Goal: Task Accomplishment & Management: Manage account settings

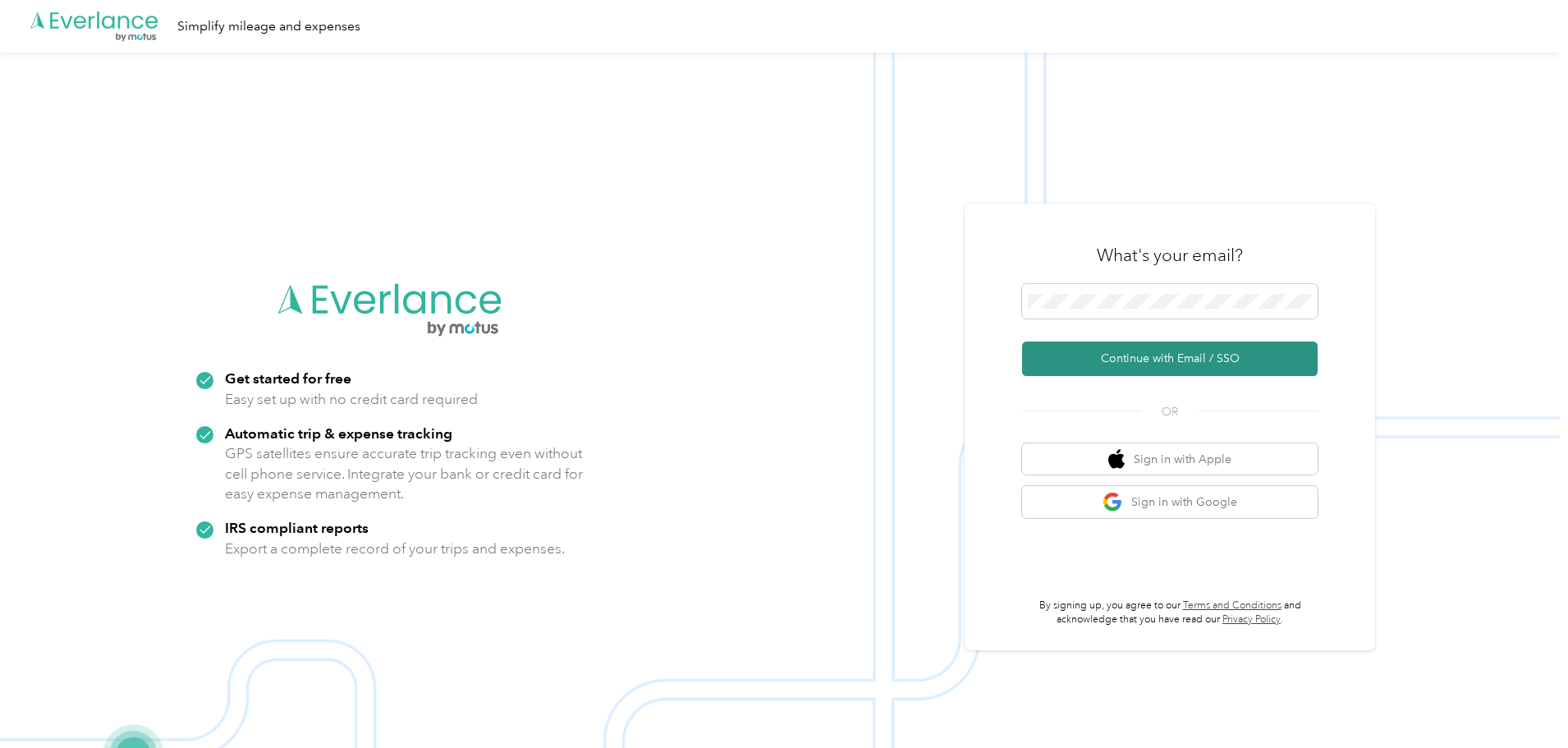
click at [1104, 357] on button "Continue with Email / SSO" at bounding box center [1170, 358] width 295 height 35
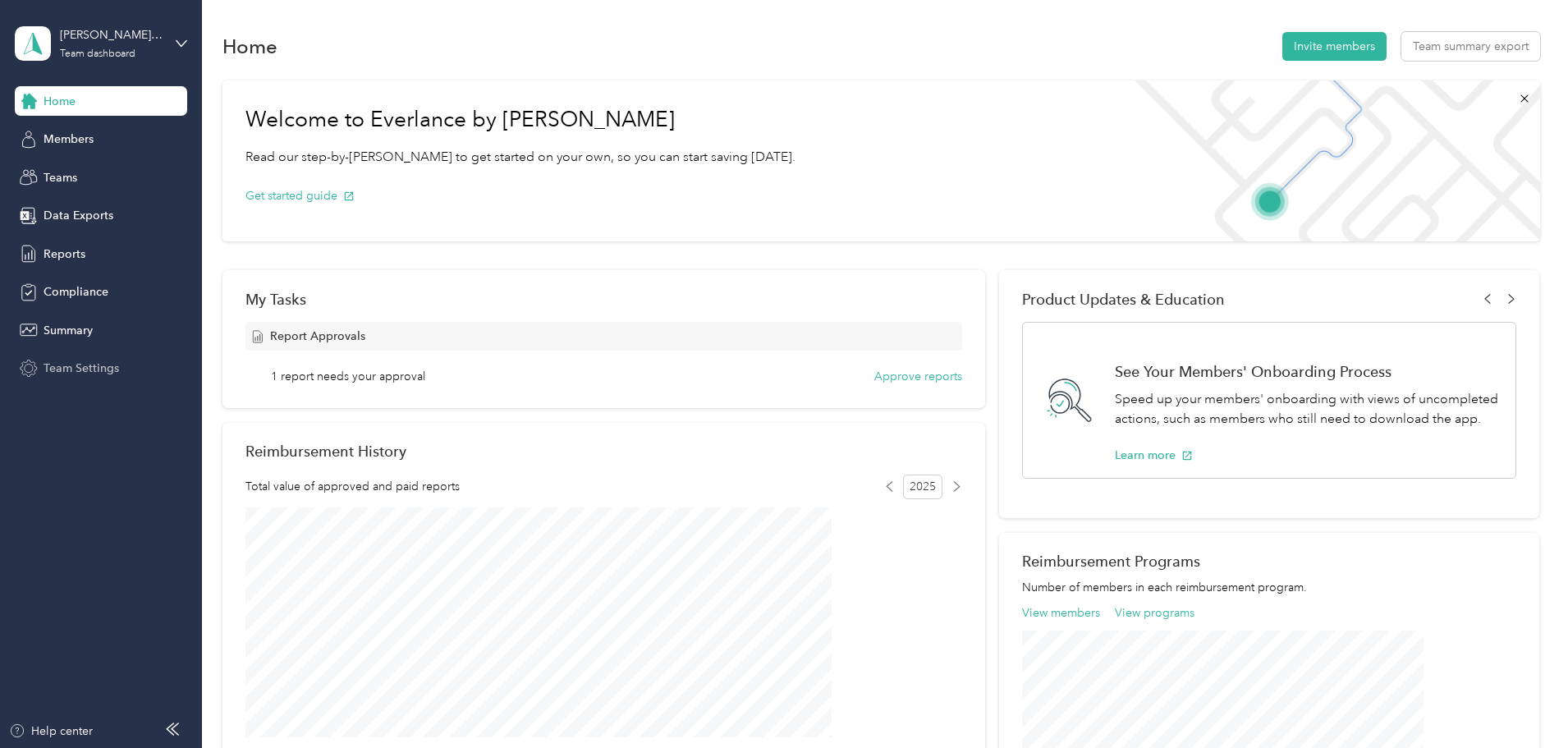
click at [100, 360] on span "Team Settings" at bounding box center [81, 368] width 76 height 17
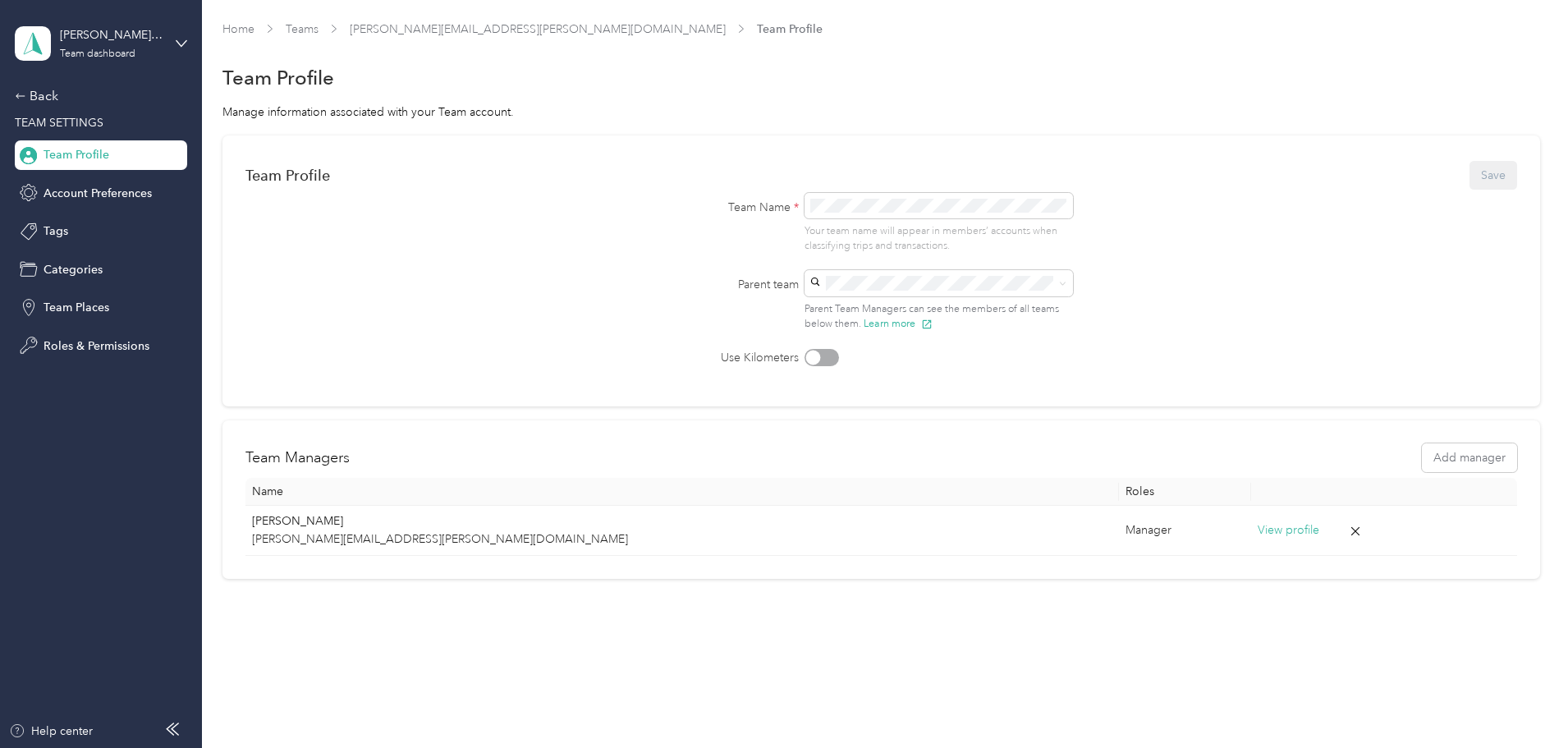
click at [268, 263] on div "Team Profile Save Team Name * Your team name will appear in members’ accounts w…" at bounding box center [881, 357] width 1318 height 444
click at [255, 27] on link "Home" at bounding box center [238, 29] width 32 height 14
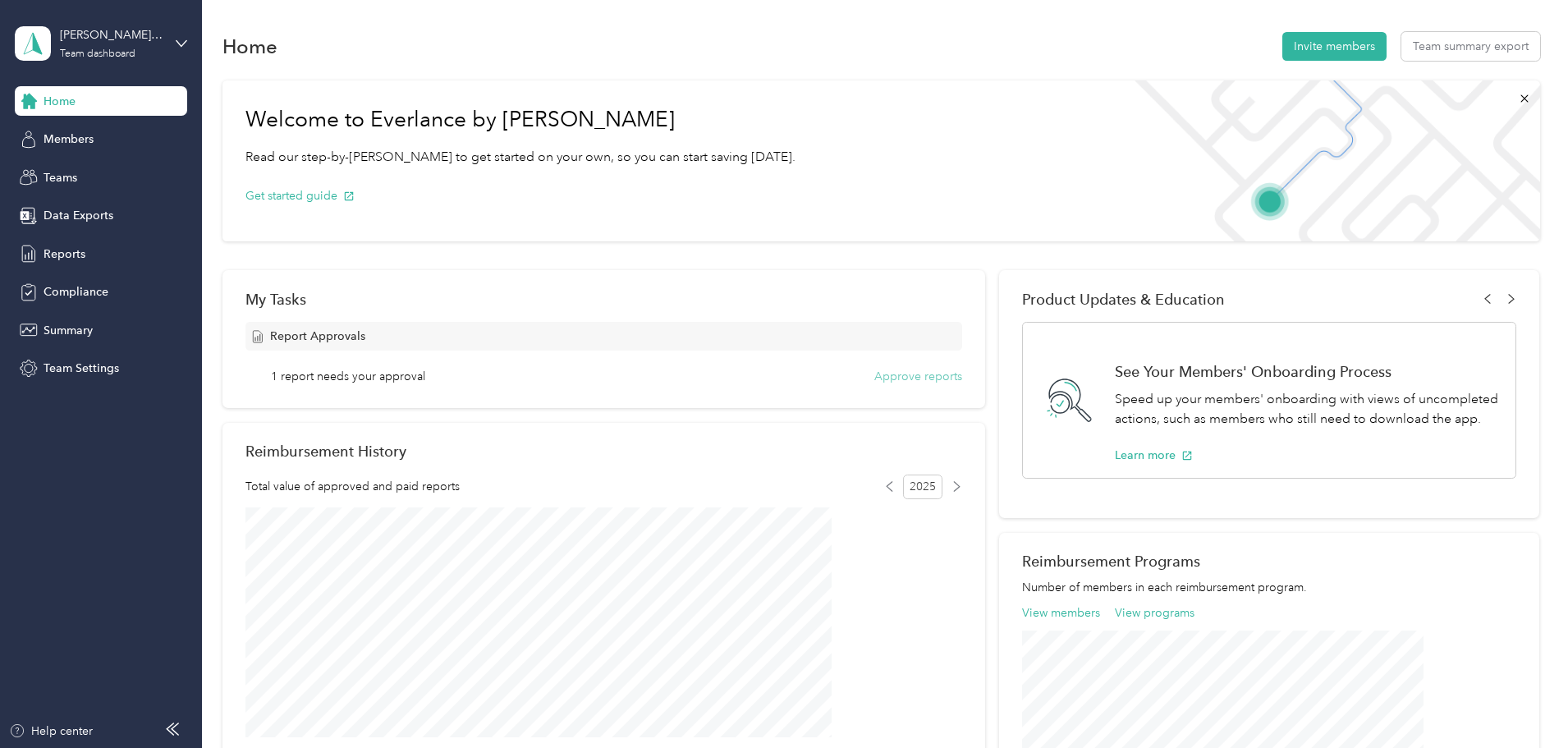
click at [884, 376] on button "Approve reports" at bounding box center [918, 376] width 88 height 17
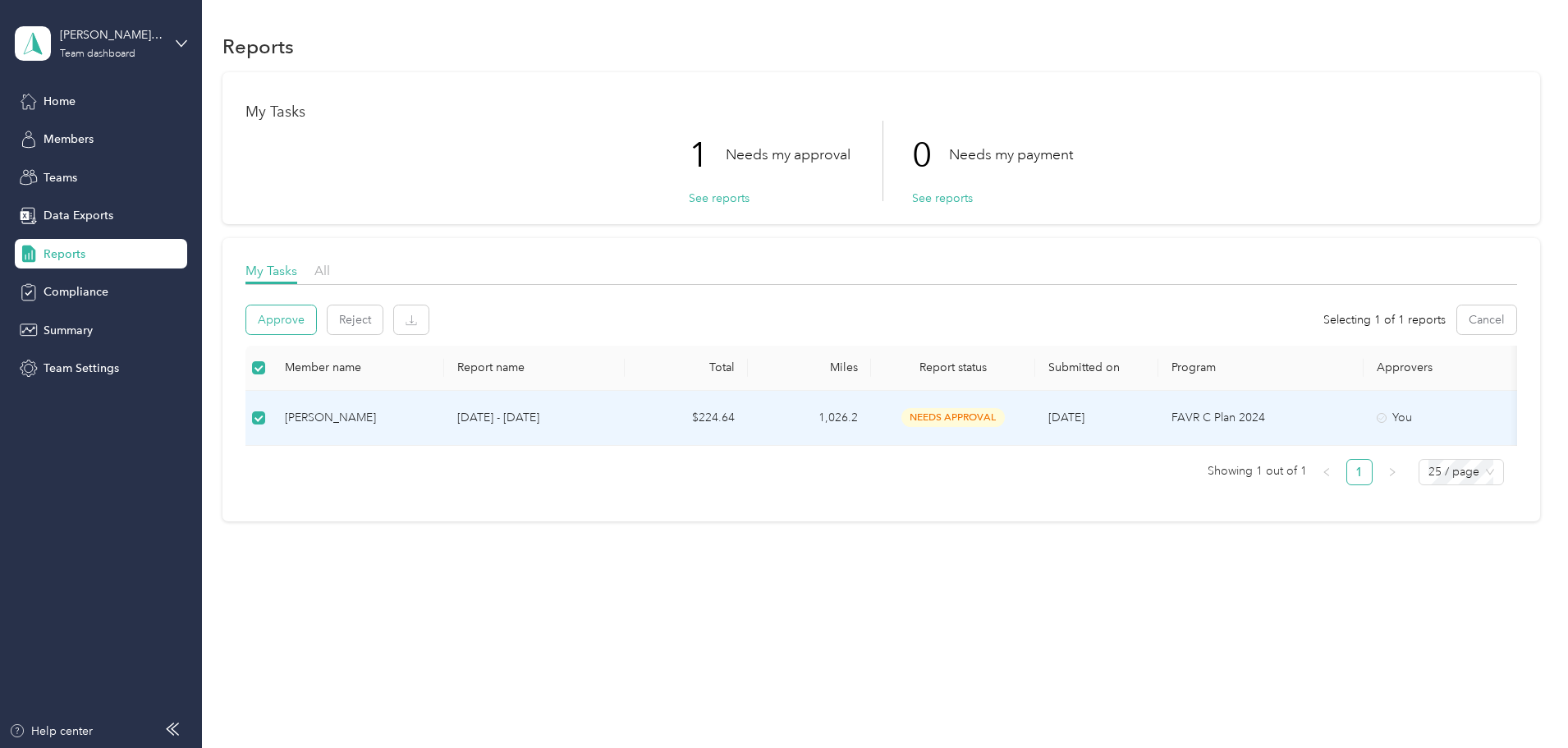
click at [316, 319] on button "Approve" at bounding box center [281, 320] width 70 height 29
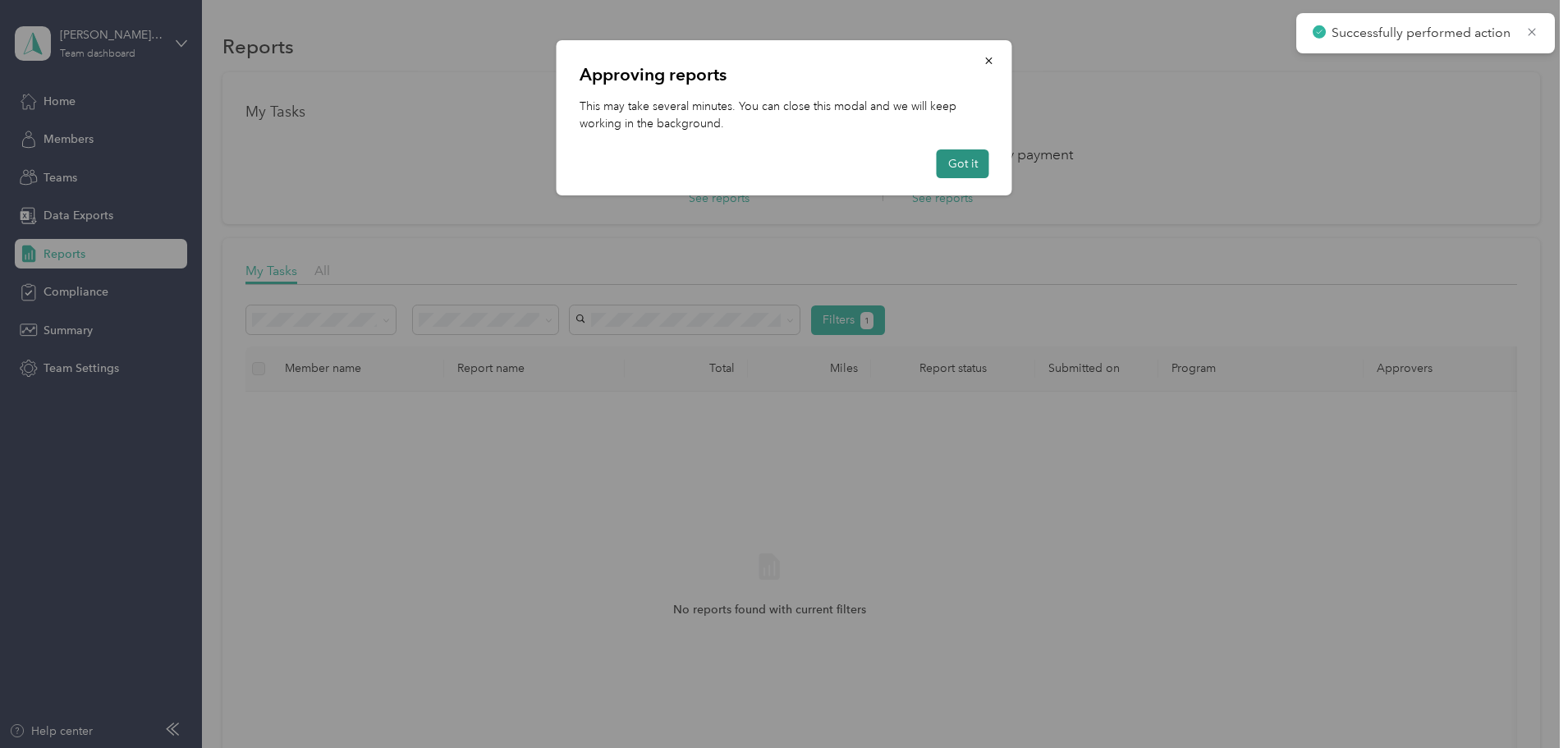
click at [976, 163] on button "Got it" at bounding box center [964, 164] width 53 height 29
